Goal: Communication & Community: Answer question/provide support

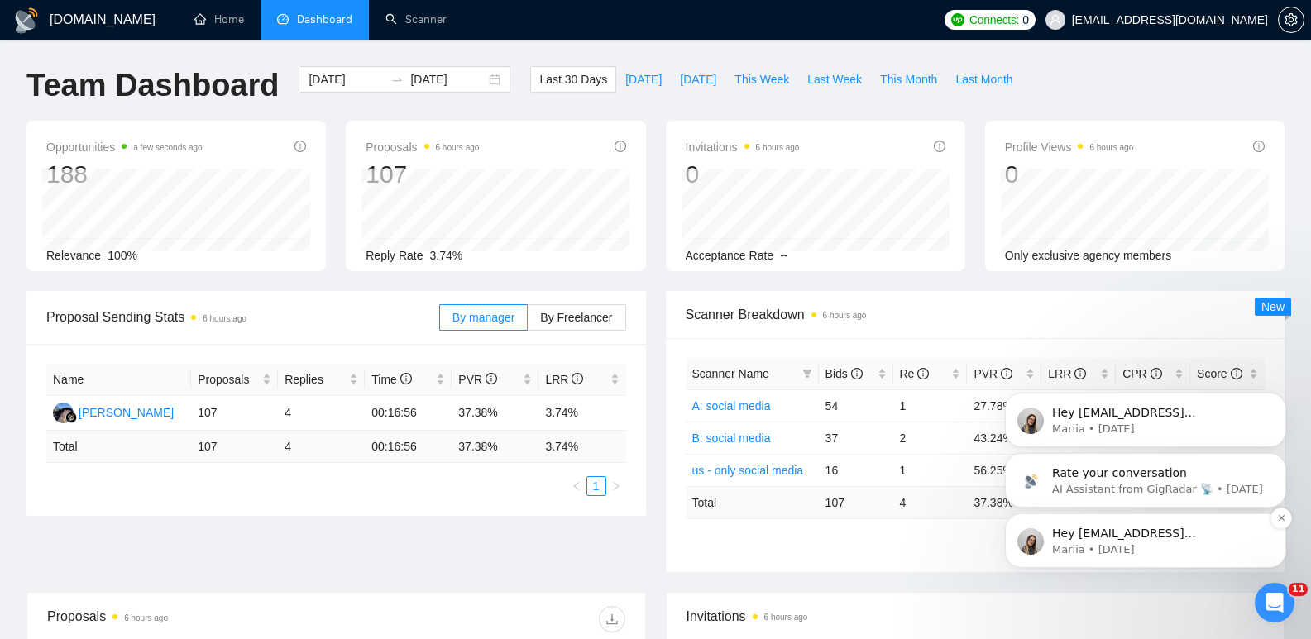
click at [1155, 544] on p "Mariia • [DATE]" at bounding box center [1158, 549] width 213 height 15
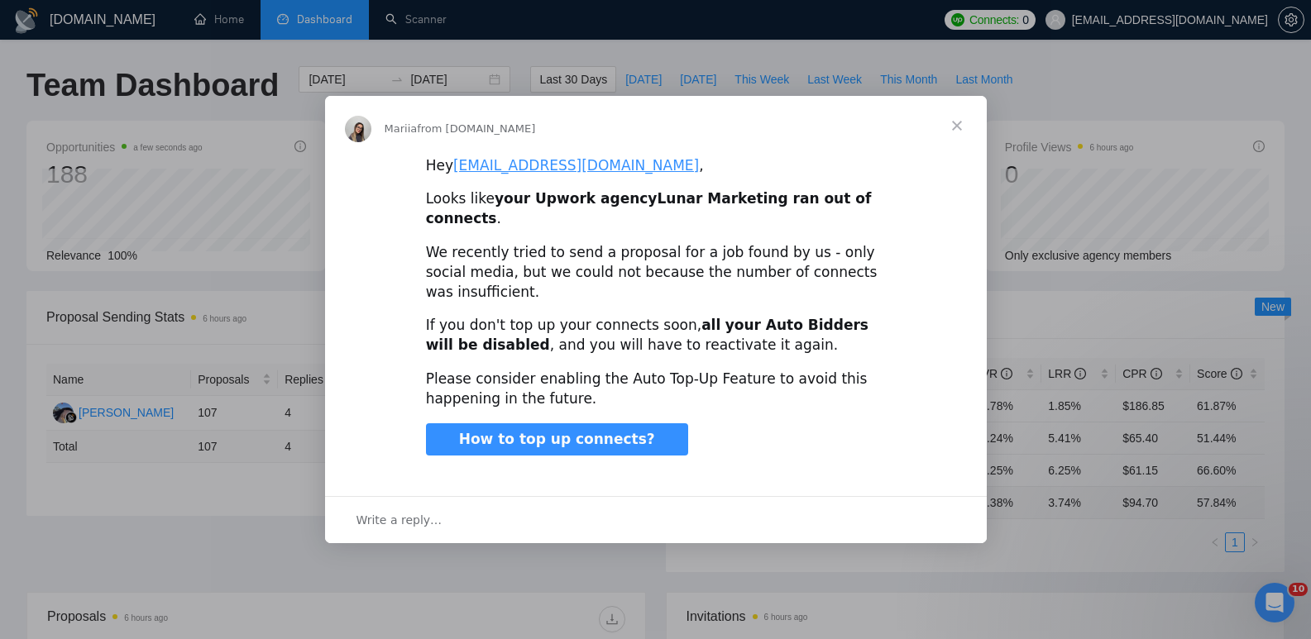
click at [959, 136] on span "Close" at bounding box center [957, 126] width 60 height 60
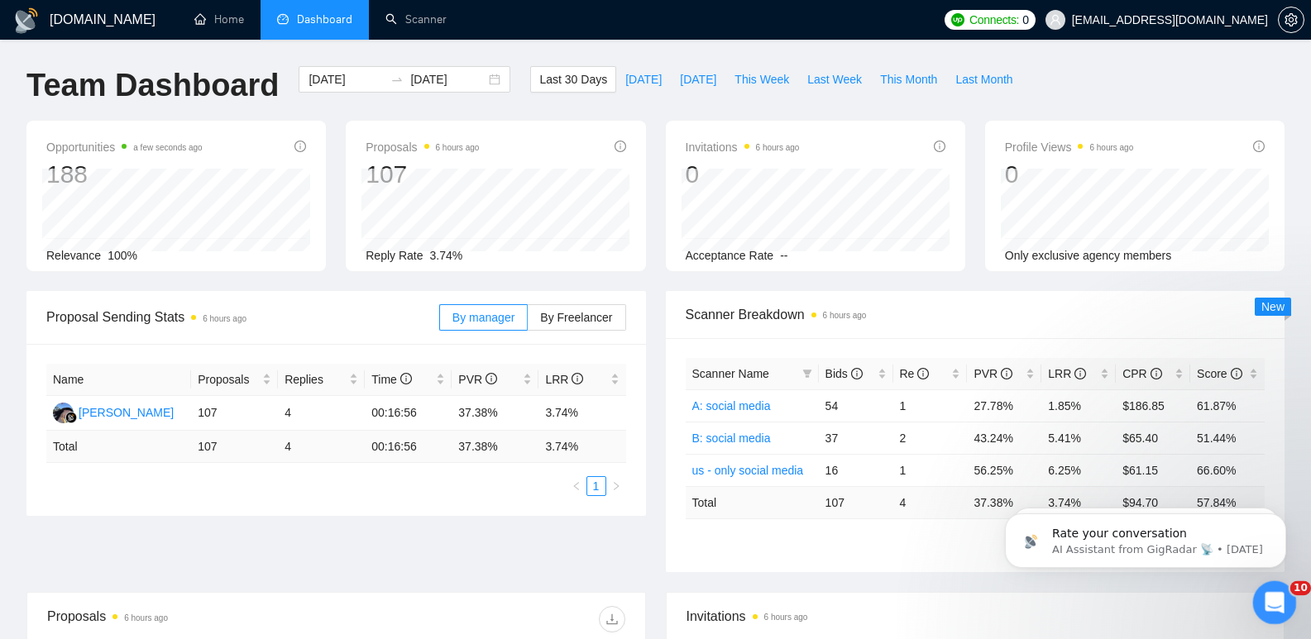
click at [1272, 585] on div "Open Intercom Messenger" at bounding box center [1271, 600] width 55 height 55
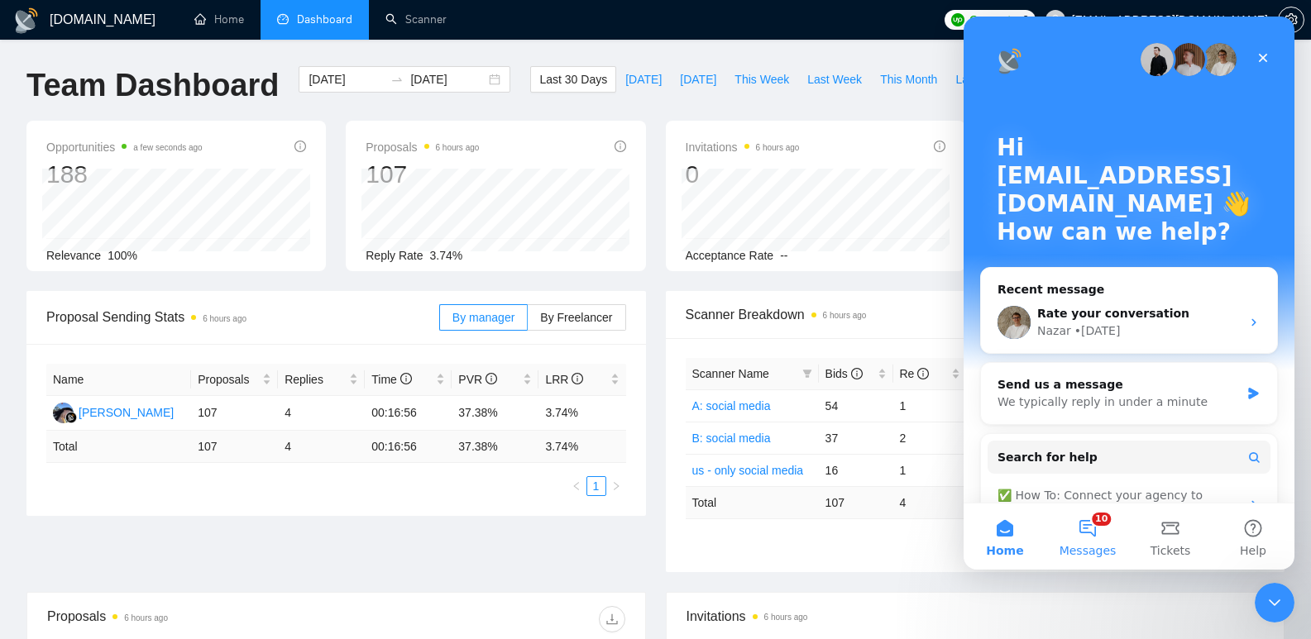
click at [1078, 528] on button "10 Messages" at bounding box center [1087, 537] width 83 height 66
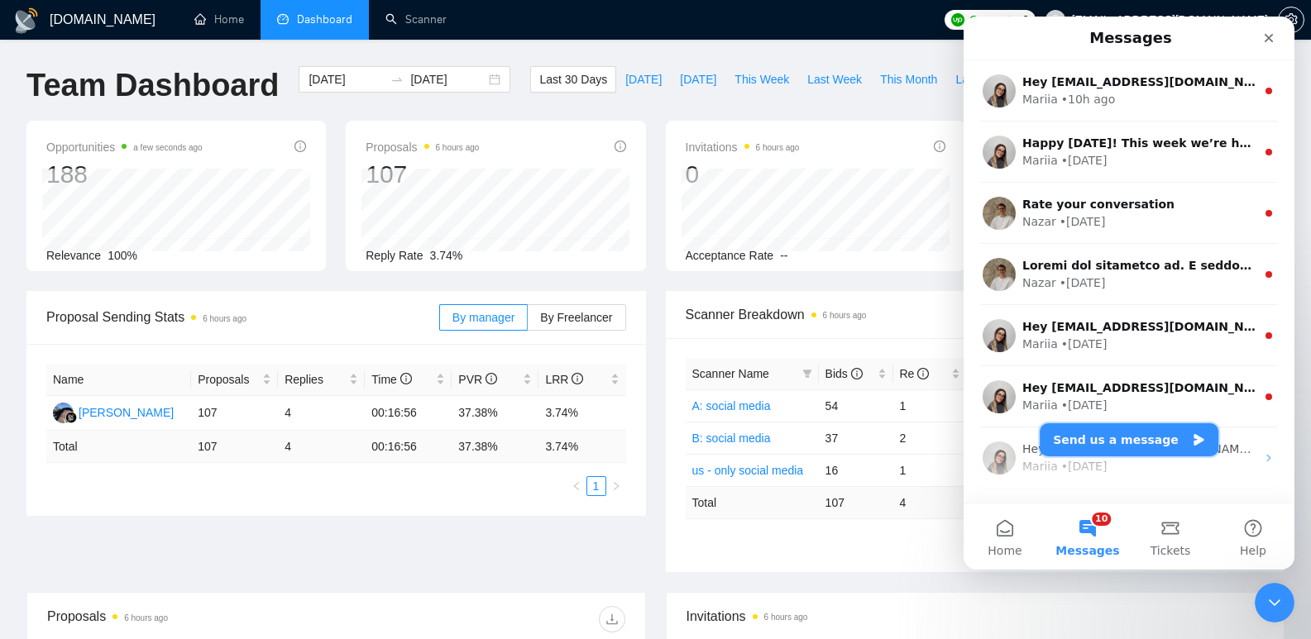
click at [1113, 446] on button "Send us a message" at bounding box center [1128, 439] width 179 height 33
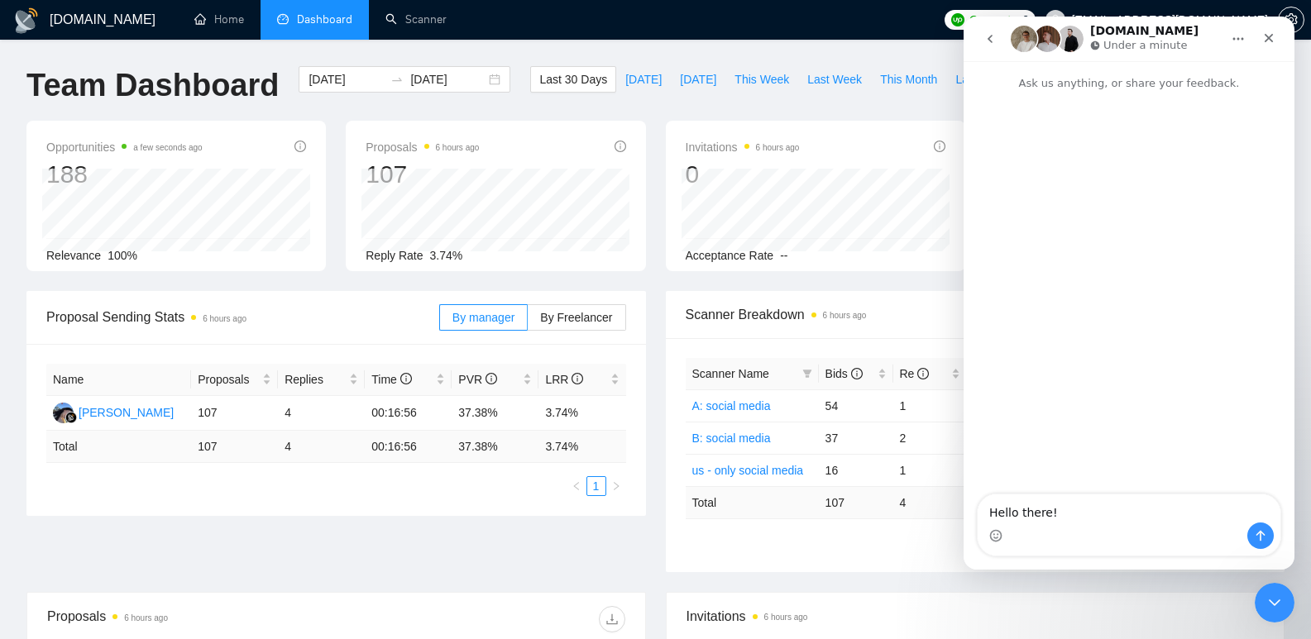
type textarea "Hello there!"
type textarea "[DEMOGRAPHIC_DATA]"
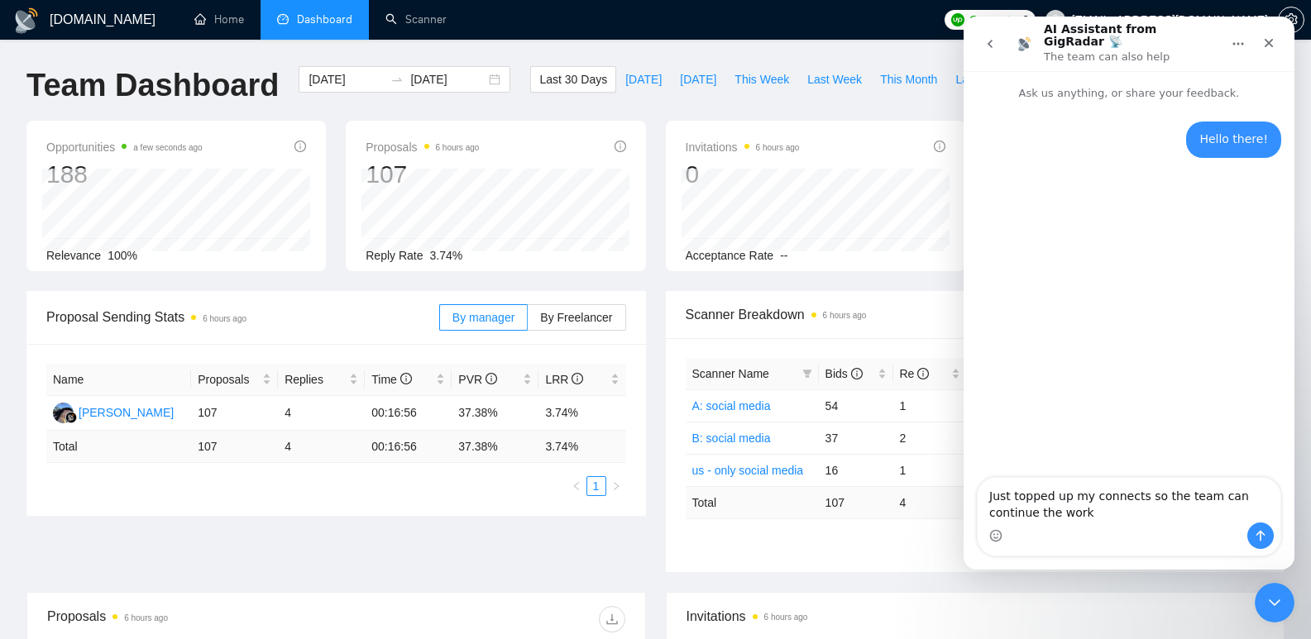
type textarea "Just topped up my connects so the team can continue the work"
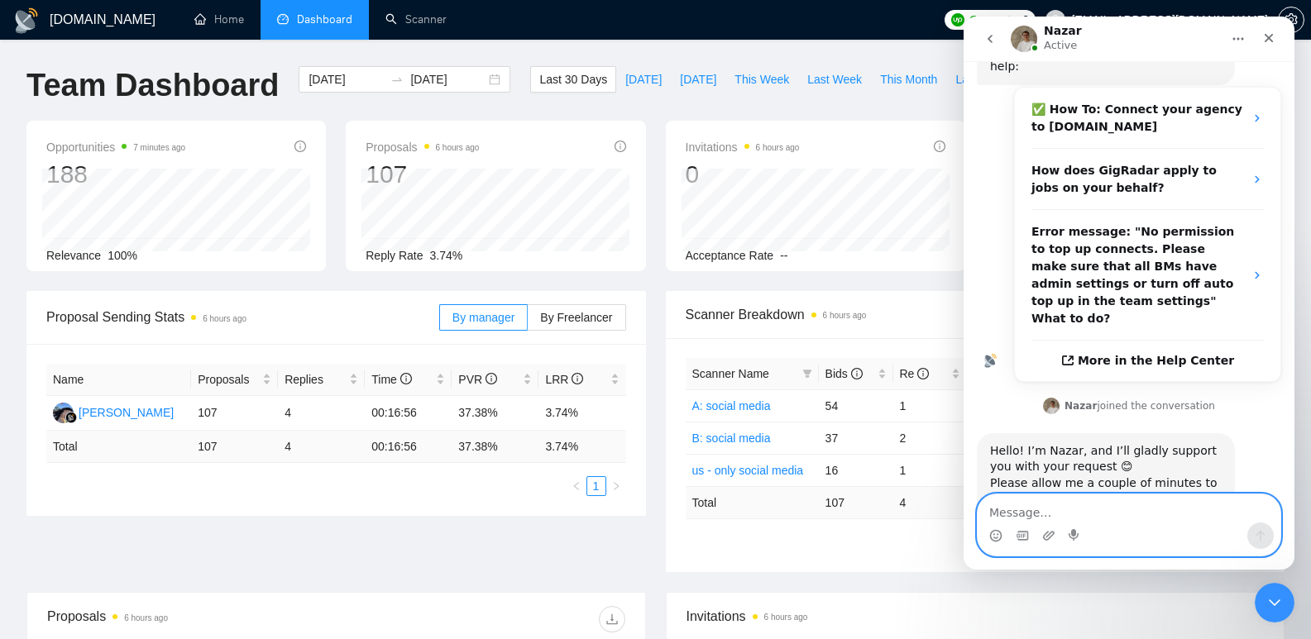
scroll to position [293, 0]
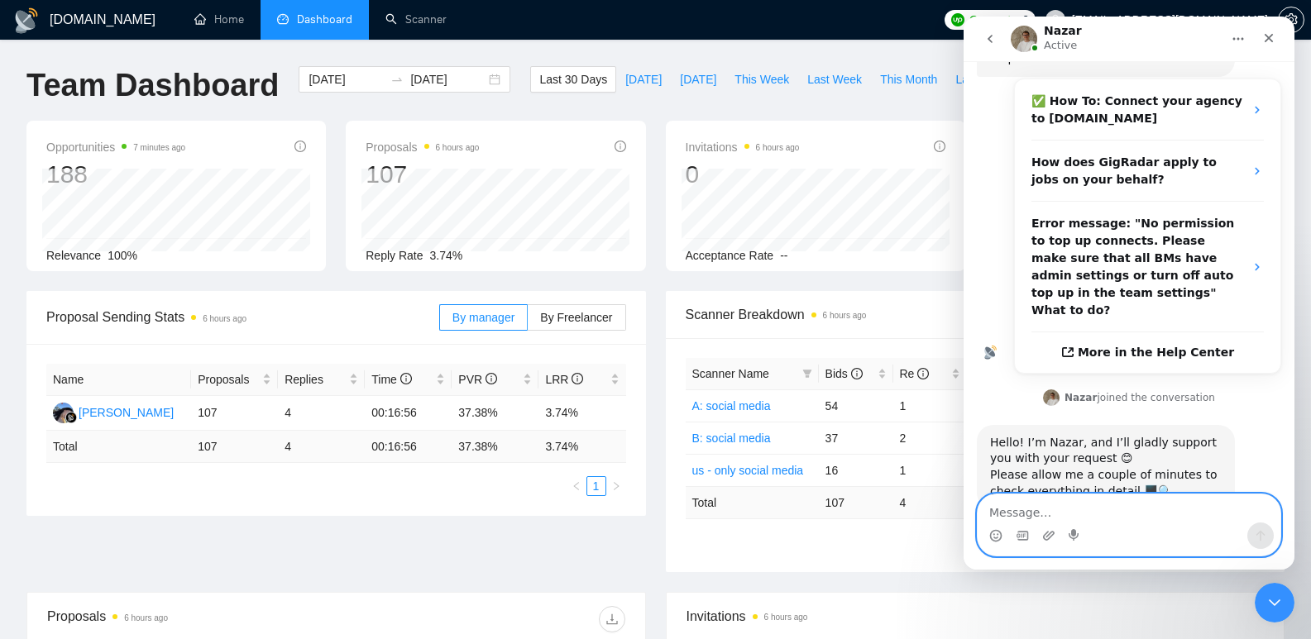
click at [1083, 508] on textarea "Message…" at bounding box center [1128, 508] width 303 height 28
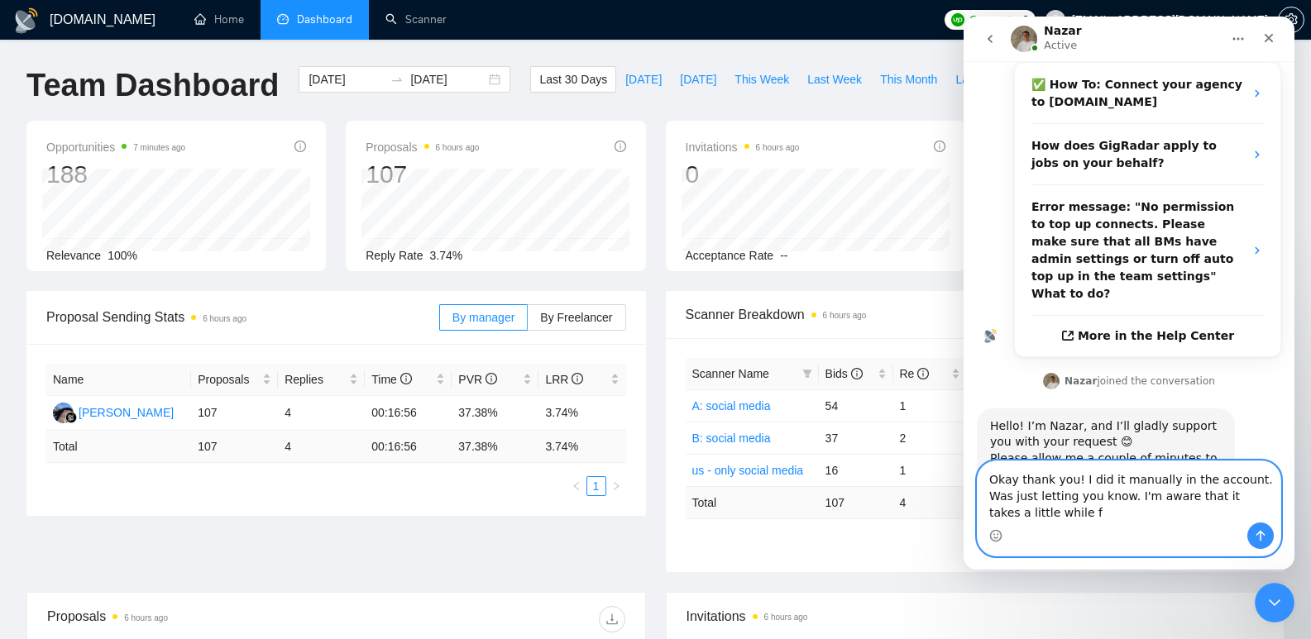
scroll to position [326, 0]
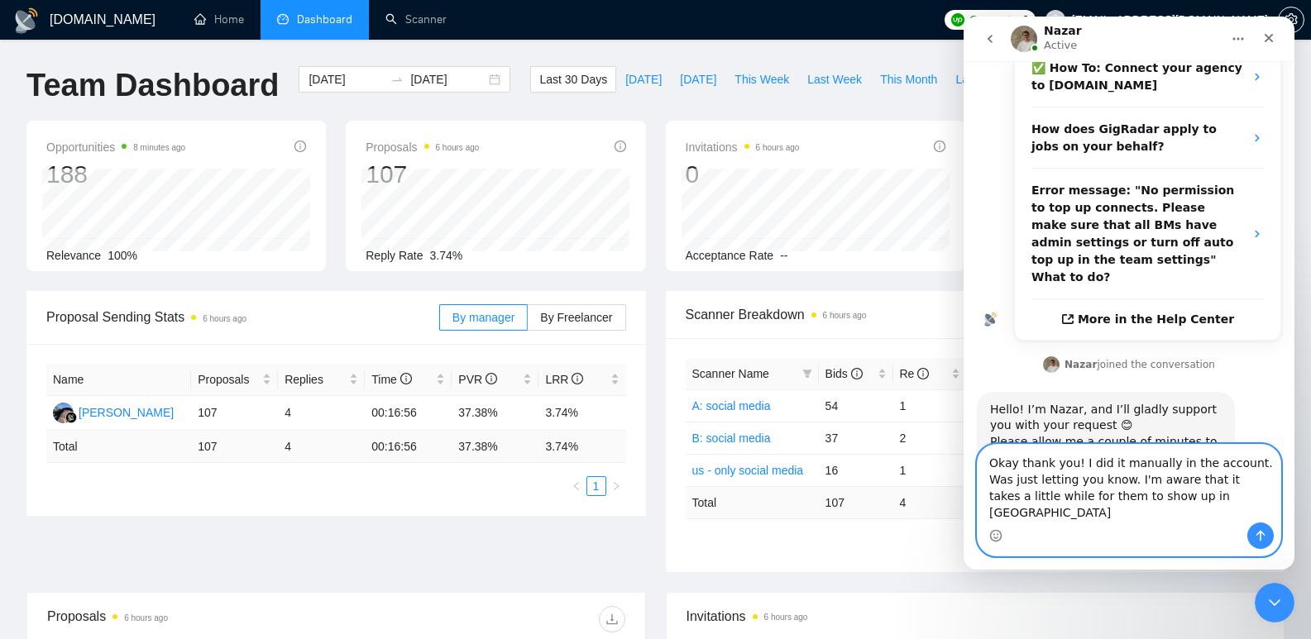
type textarea "Okay thank you! I did it manually in the account. Was just letting you know. I'…"
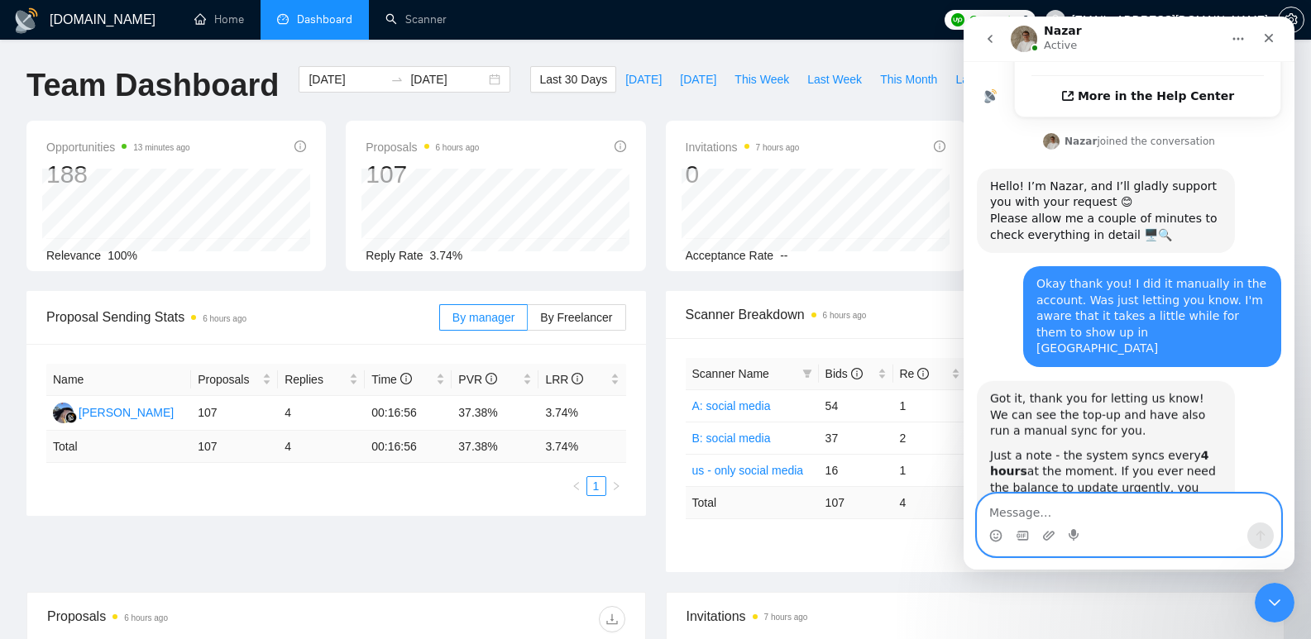
scroll to position [561, 0]
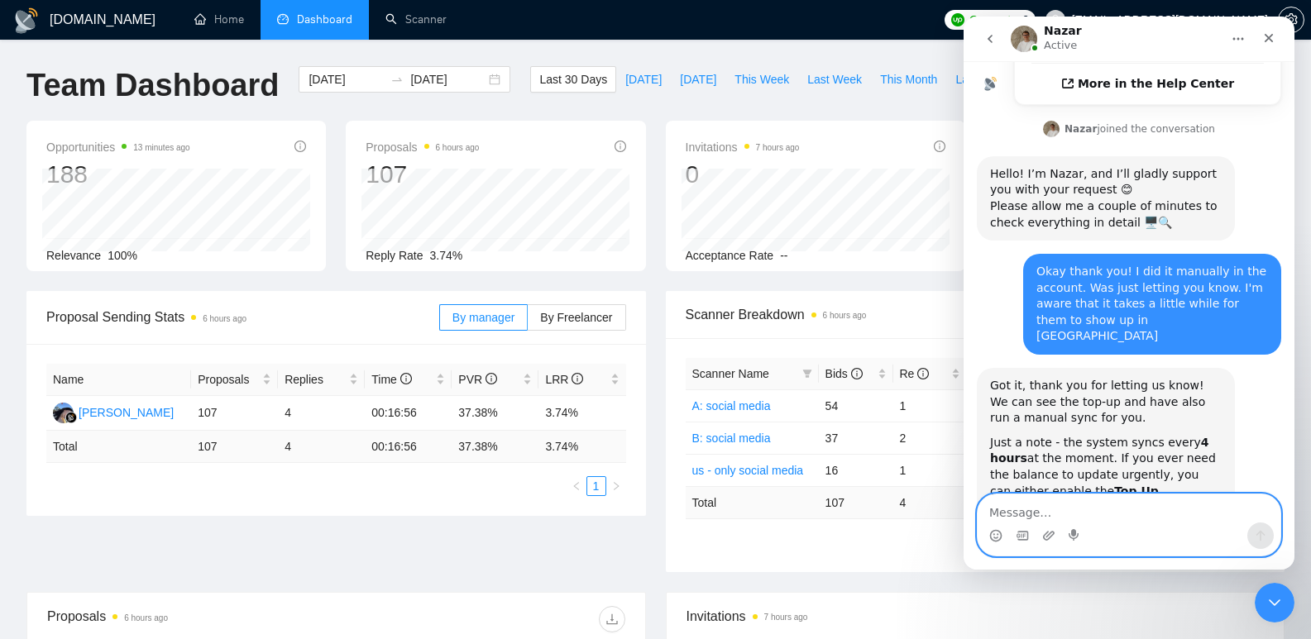
click at [1112, 515] on textarea "Message…" at bounding box center [1128, 508] width 303 height 28
type textarea "Okay good to know, thank you [PERSON_NAME]"
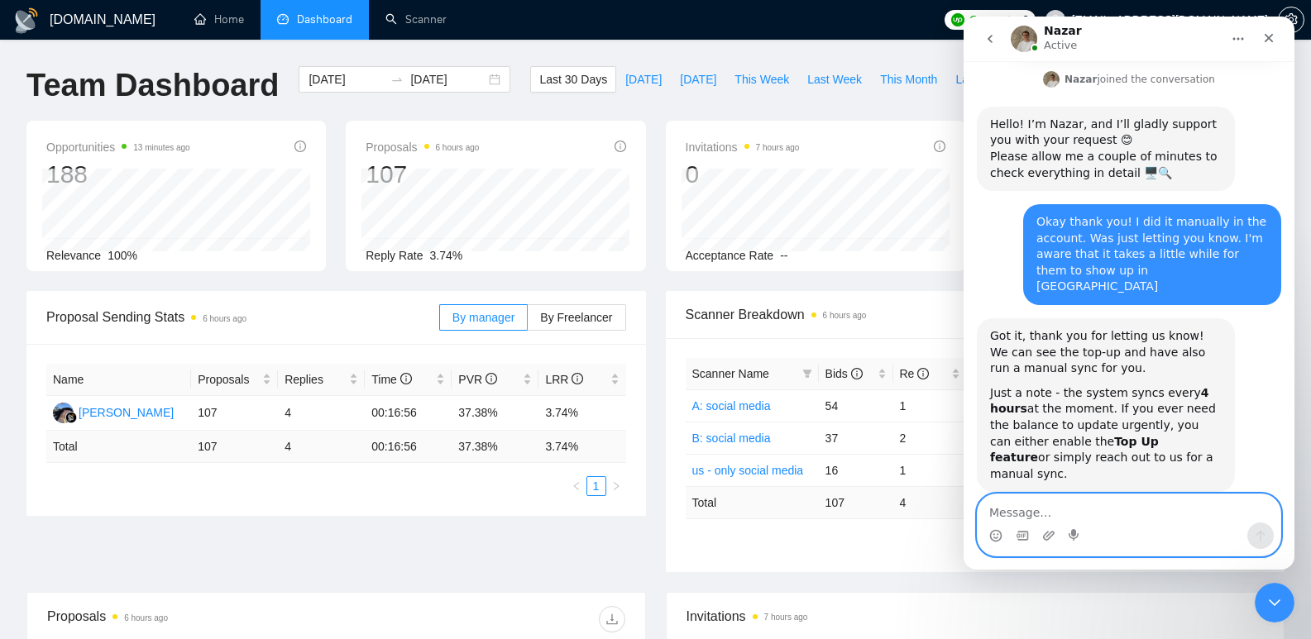
click at [1126, 516] on textarea "Message…" at bounding box center [1128, 508] width 303 height 28
type textarea "Let me enable the Top Up feature"
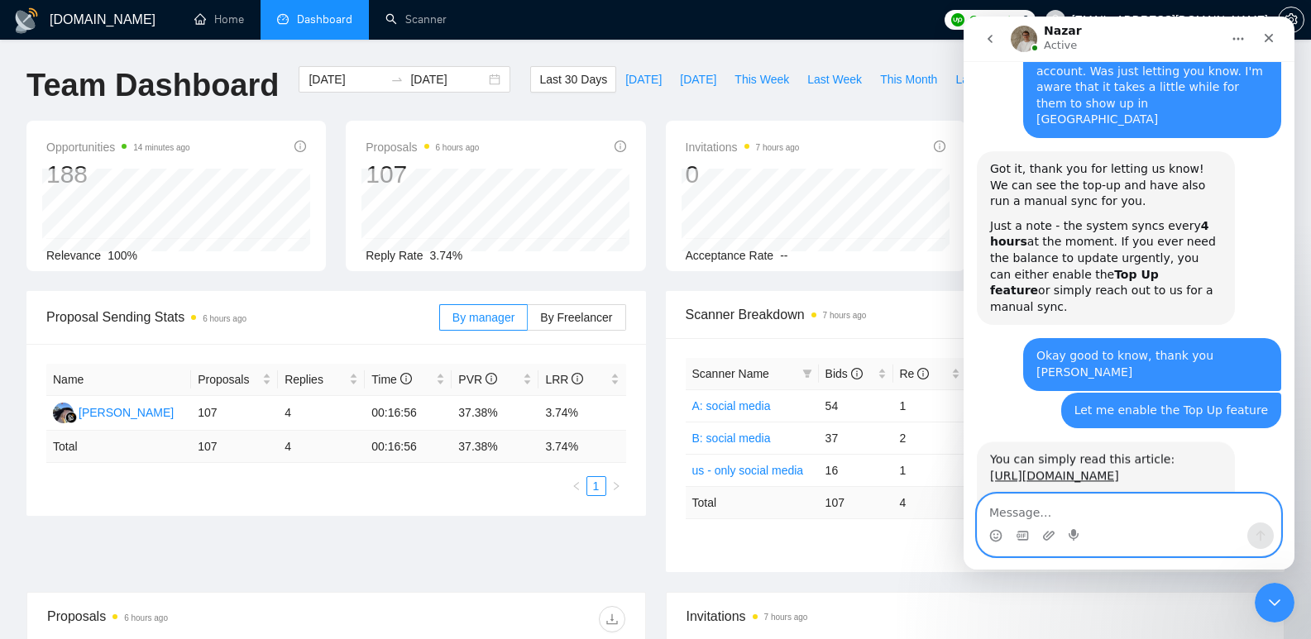
scroll to position [779, 0]
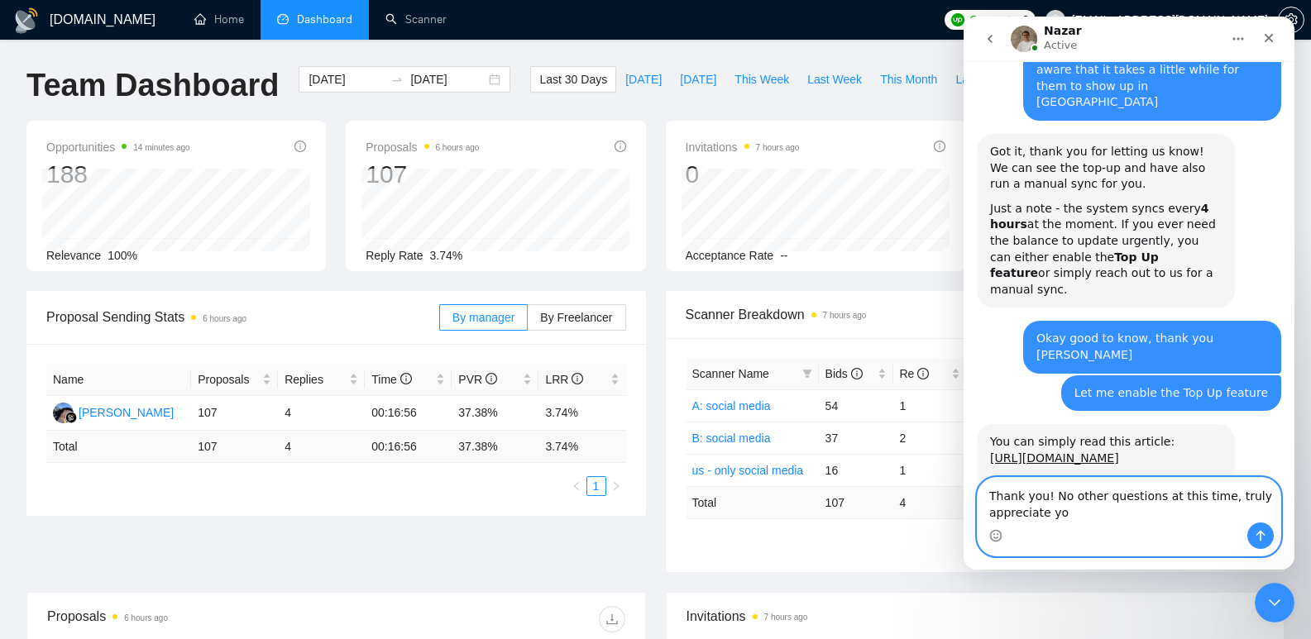
type textarea "Thank you! No other questions at this time, truly appreciate you"
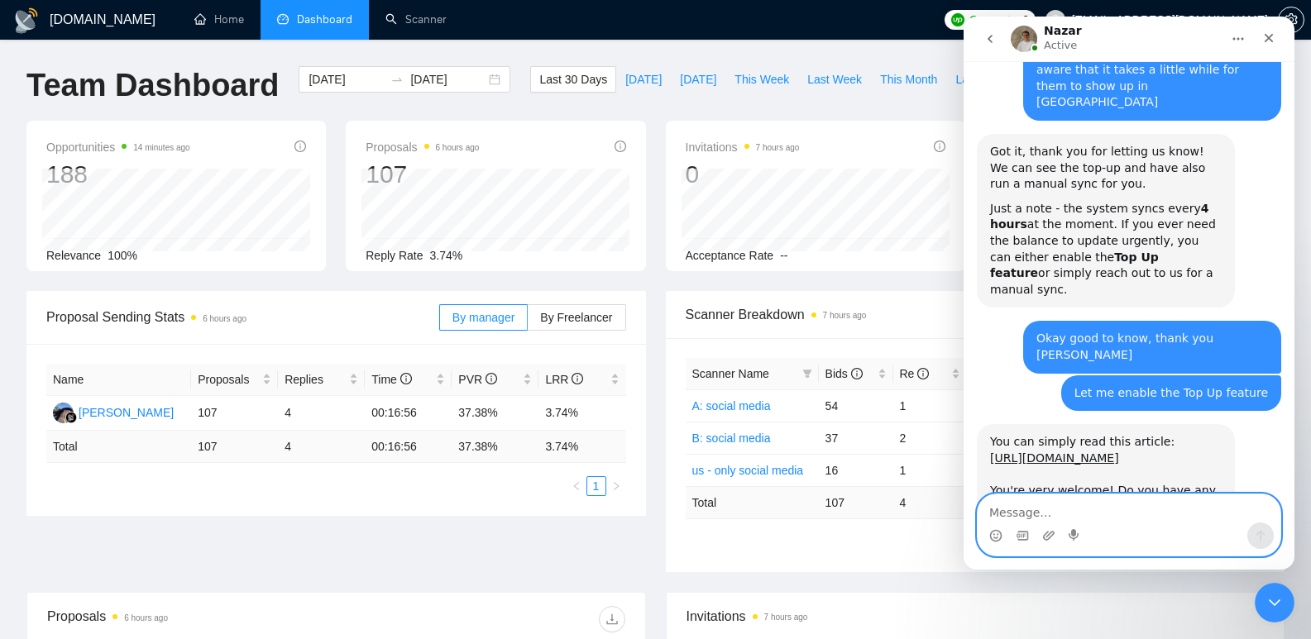
scroll to position [844, 0]
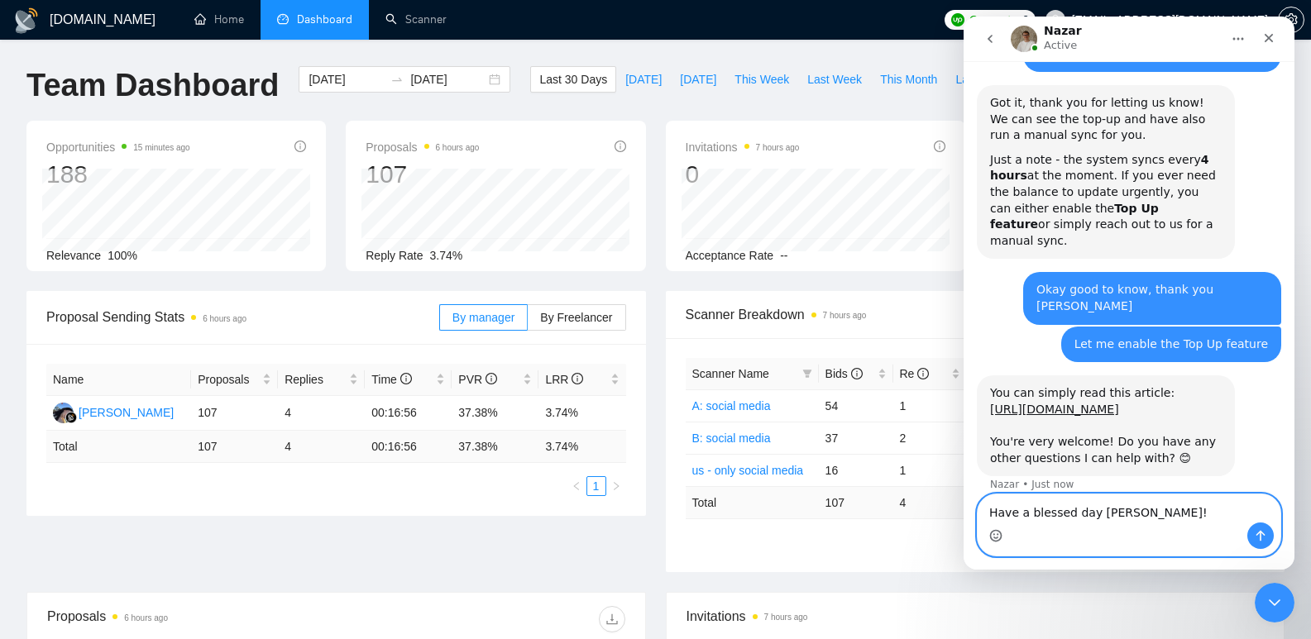
click at [998, 537] on icon "Emoji picker" at bounding box center [995, 535] width 13 height 13
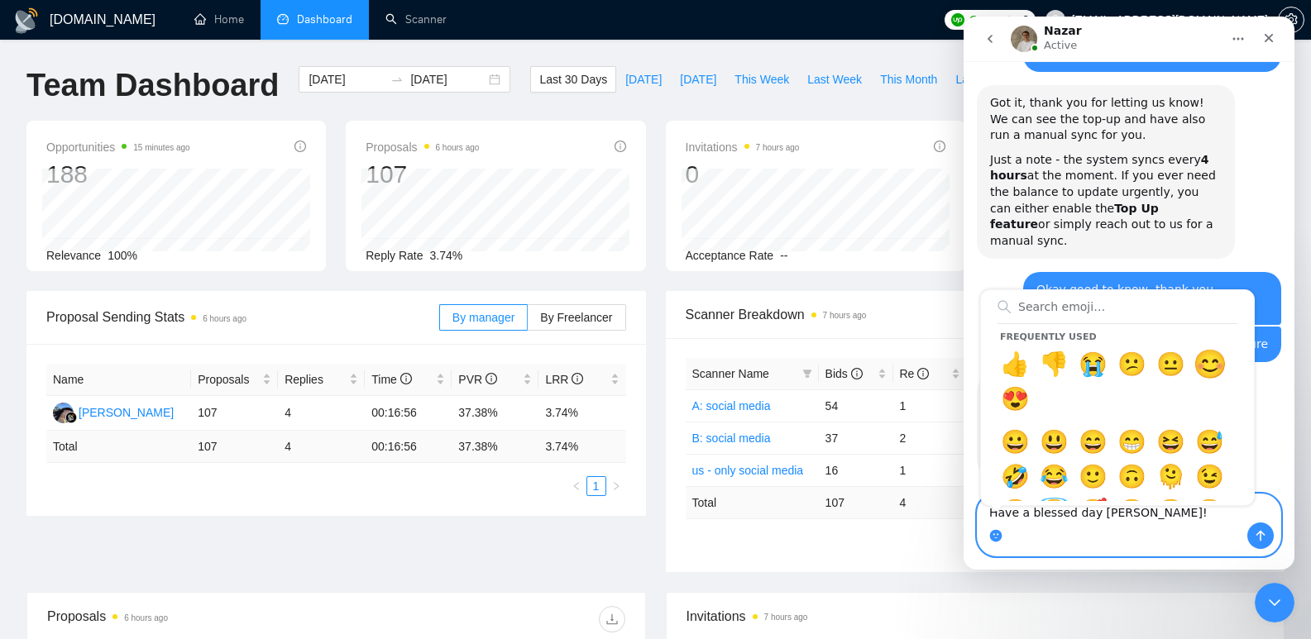
type textarea "Have a blessed day [PERSON_NAME]! 😊"
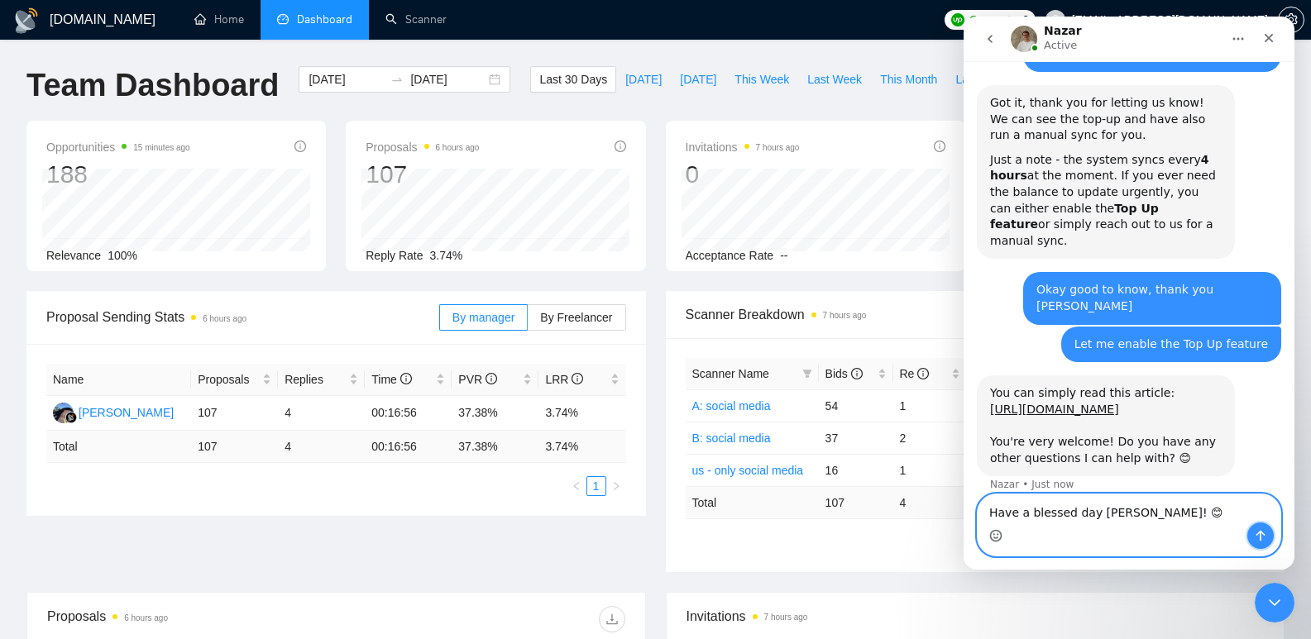
click at [1258, 539] on icon "Send a message…" at bounding box center [1259, 535] width 13 height 13
